Goal: Task Accomplishment & Management: Manage account settings

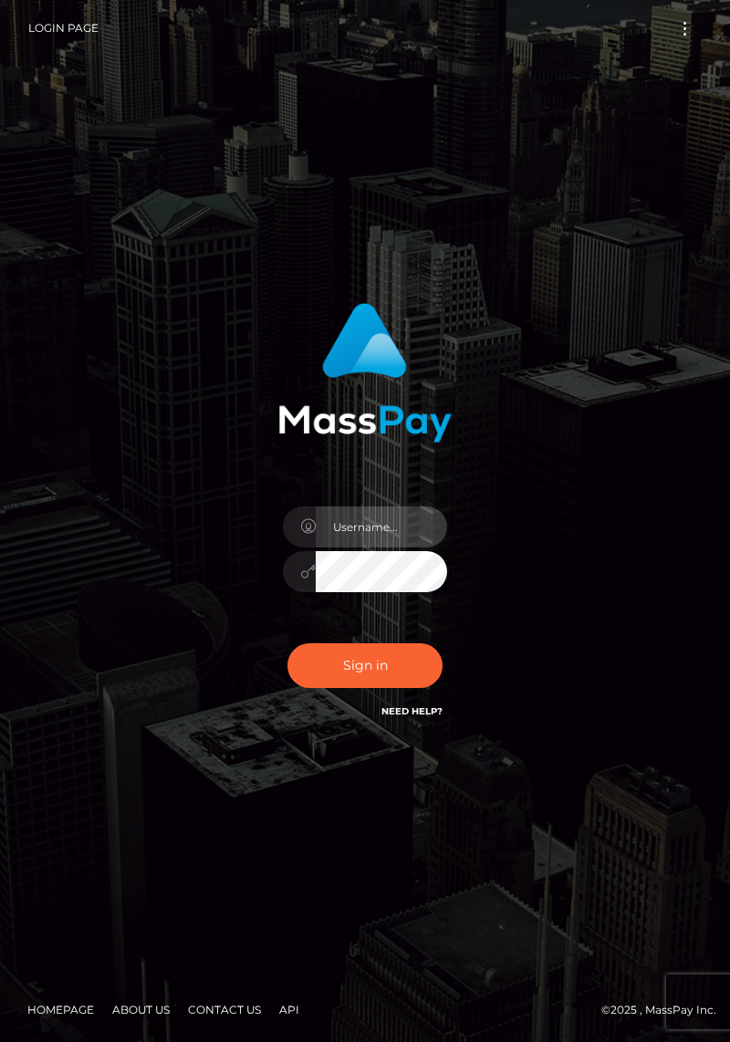
click at [406, 548] on input "text" at bounding box center [381, 527] width 131 height 41
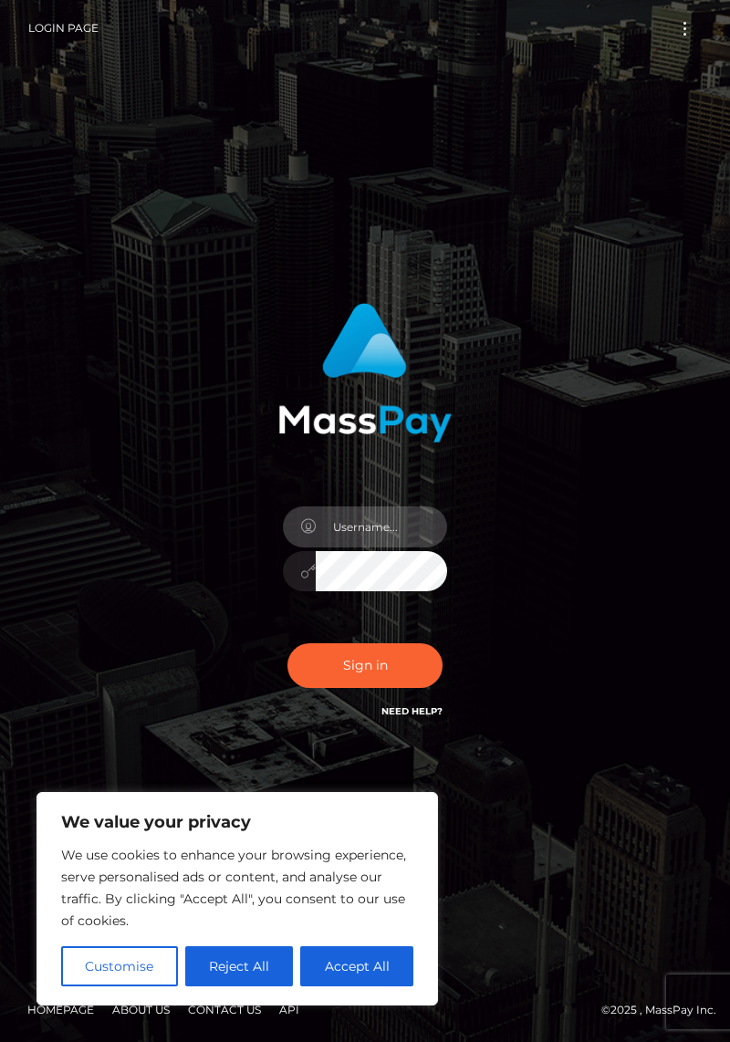
click at [381, 548] on input "text" at bounding box center [381, 527] width 131 height 41
type input "[PERSON_NAME][EMAIL_ADDRESS][PERSON_NAME][DOMAIN_NAME]"
click at [288, 643] on button "Sign in" at bounding box center [365, 665] width 155 height 45
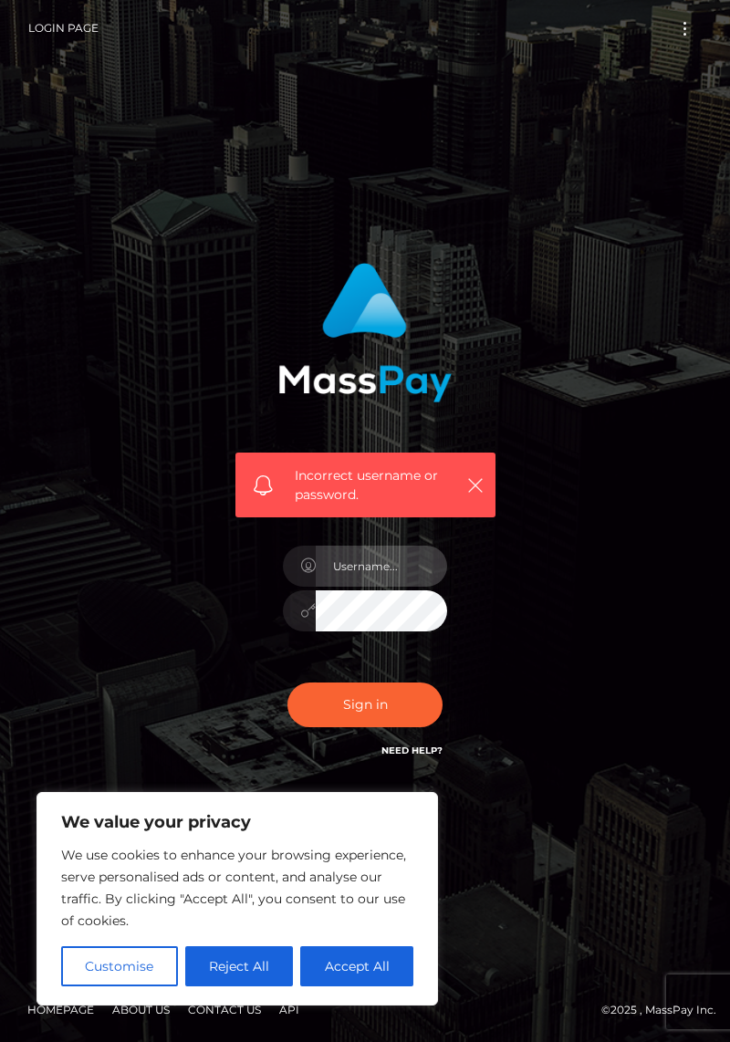
click at [372, 587] on input "text" at bounding box center [381, 566] width 131 height 41
type input "D"
type input "damiano.reale@icloud.de"
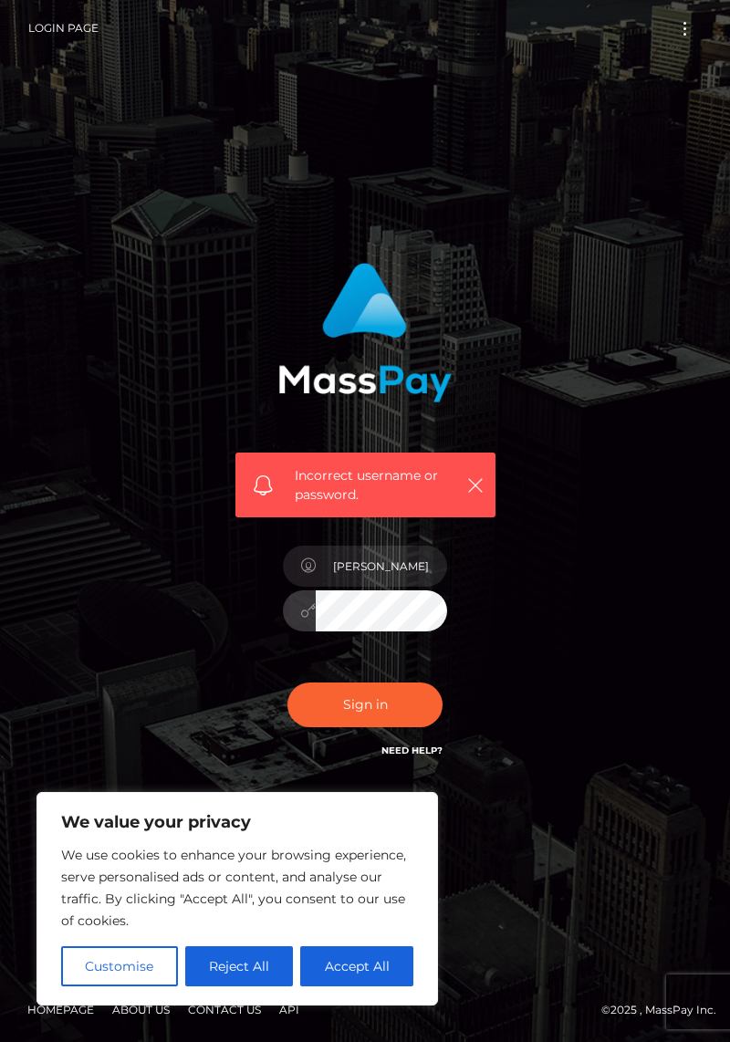
click at [288, 683] on button "Sign in" at bounding box center [365, 705] width 155 height 45
click at [347, 964] on button "Accept All" at bounding box center [356, 967] width 113 height 40
checkbox input "true"
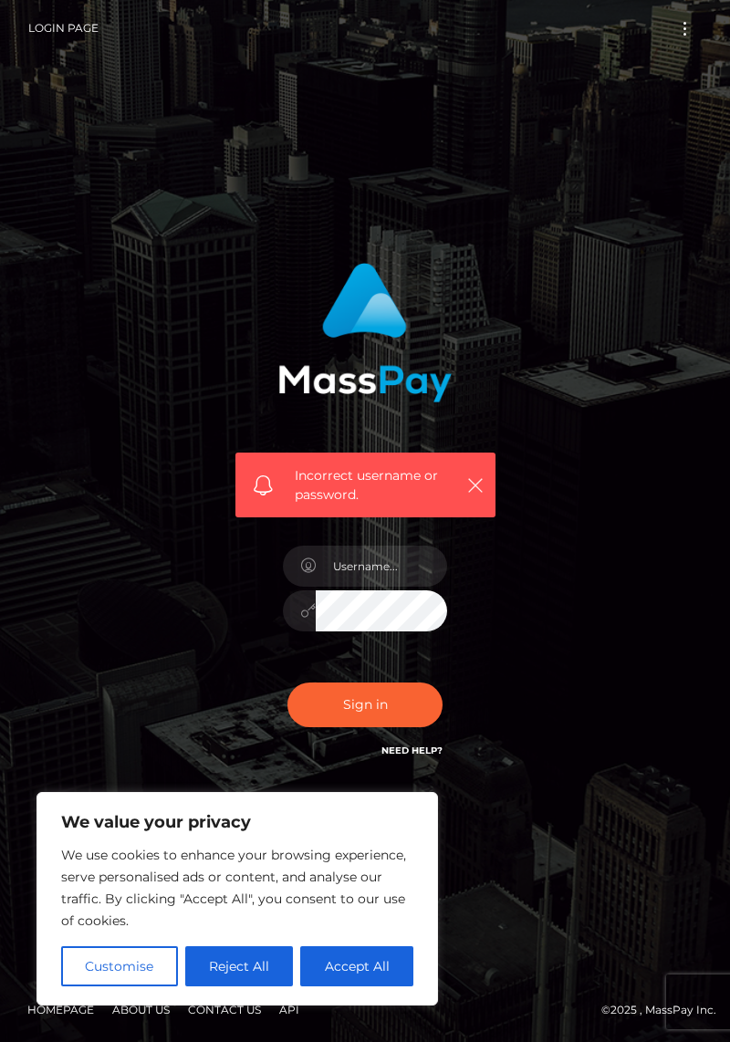
checkbox input "true"
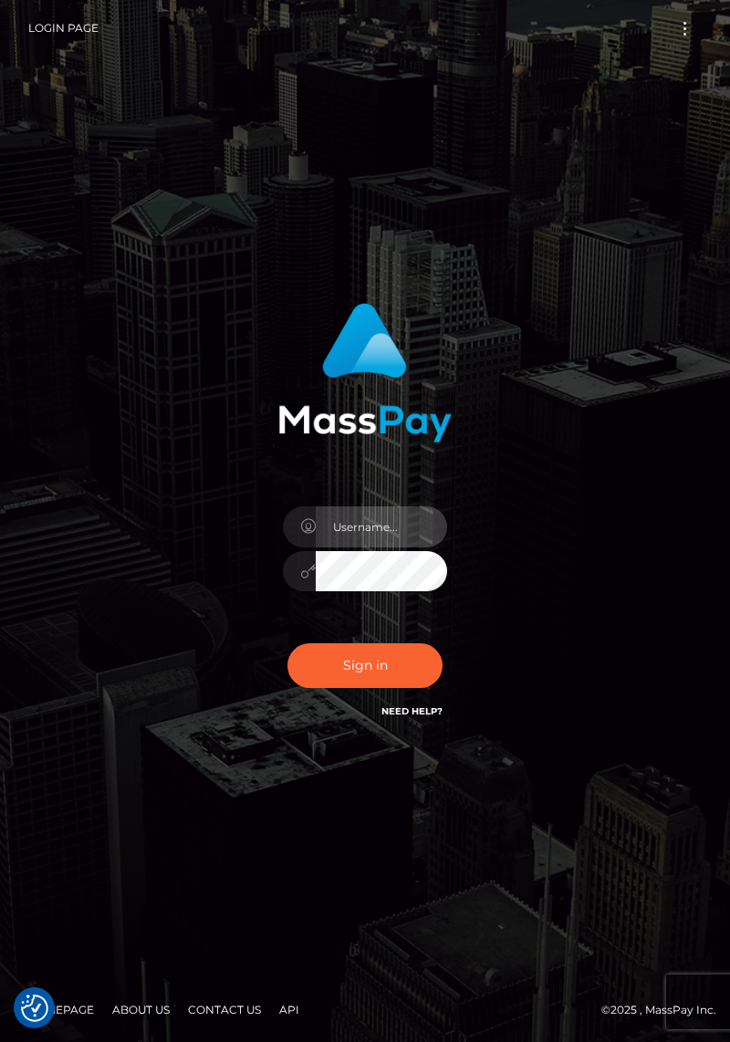
click at [336, 548] on input "text" at bounding box center [381, 527] width 131 height 41
type input "[PERSON_NAME][EMAIL_ADDRESS][PERSON_NAME][DOMAIN_NAME]"
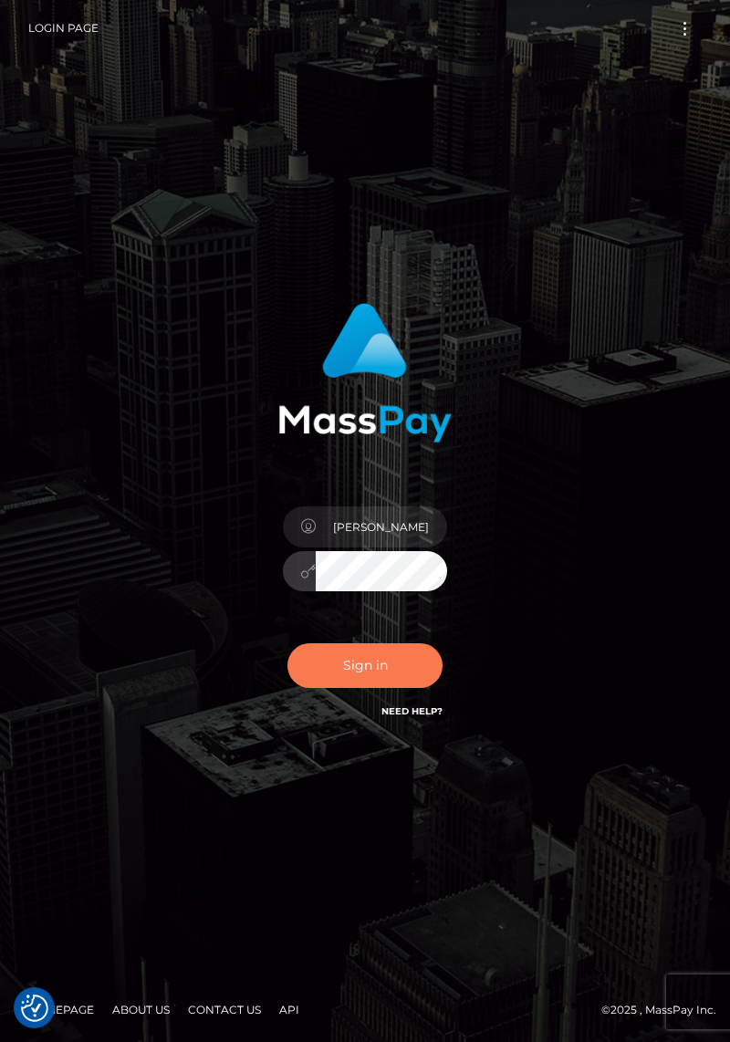
click at [313, 682] on button "Sign in" at bounding box center [365, 665] width 155 height 45
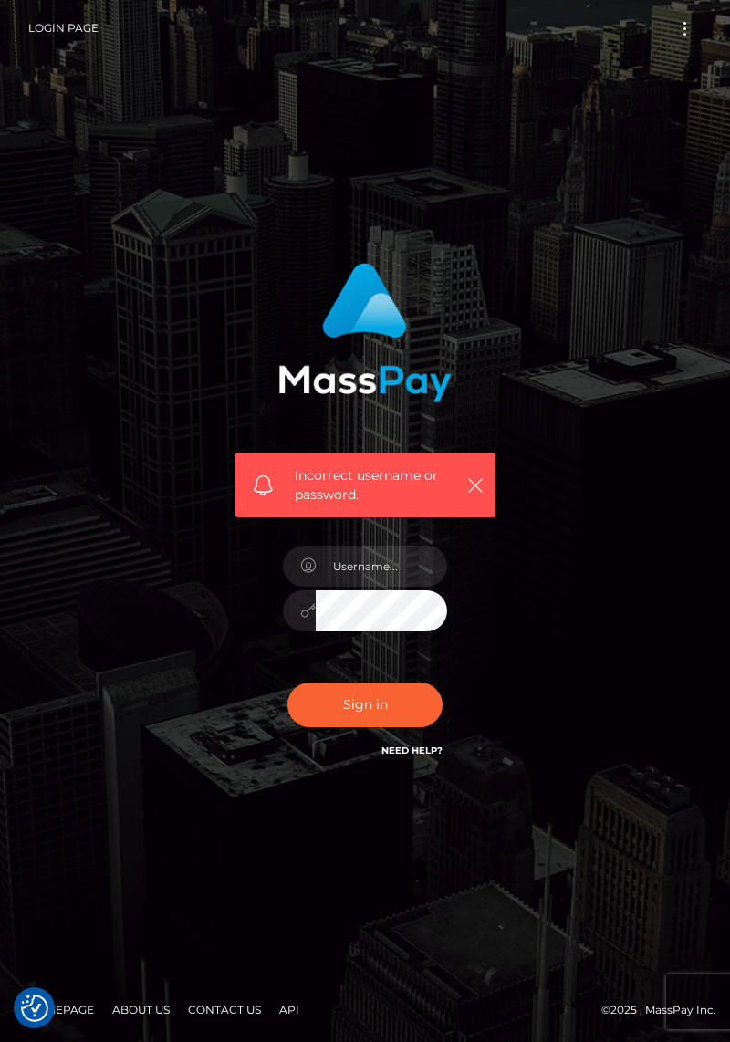
checkbox input "true"
